Goal: Find specific page/section: Find specific page/section

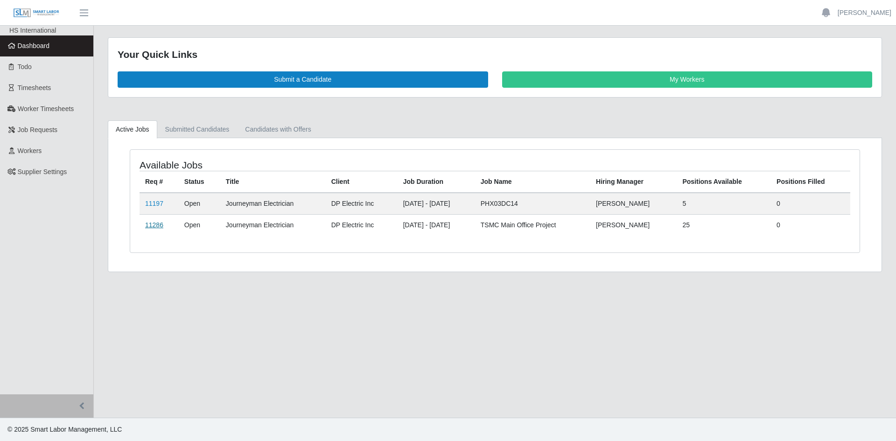
click at [160, 224] on link "11286" at bounding box center [154, 224] width 18 height 7
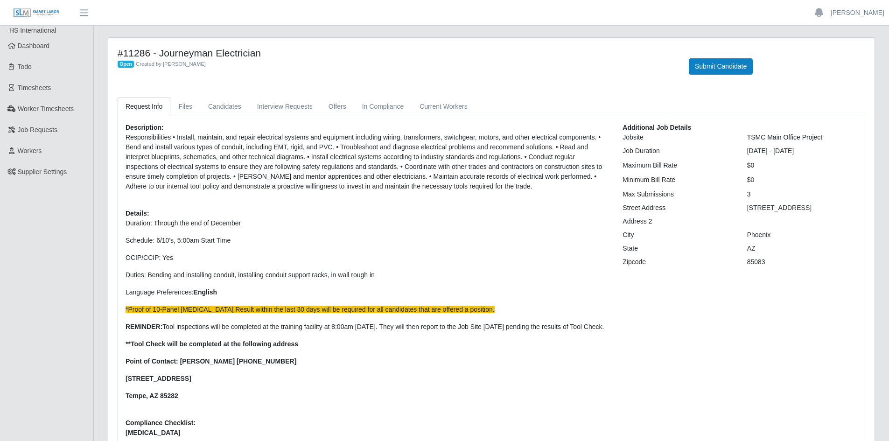
scroll to position [47, 0]
